Goal: Transaction & Acquisition: Subscribe to service/newsletter

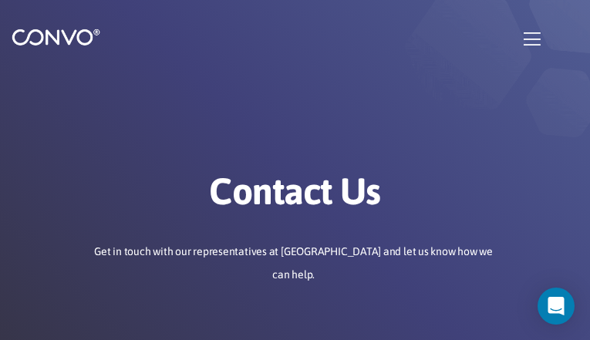
type input "NSGZvZvXyDr"
type input "[EMAIL_ADDRESS][DOMAIN_NAME]"
type input "BuRWhBWUOeHhy"
type input "CbwgrLINmppkAp"
type input "cGrzrrROU"
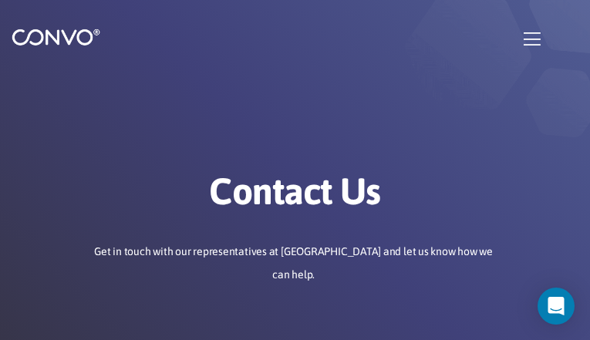
type input "SwluBtOblye"
type input "zavujabi08@gmail.com"
type input "ixOxFcVe"
type input "MlOEthIMbiDvV"
checkbox input"] "false"
